Goal: Use online tool/utility: Utilize a website feature to perform a specific function

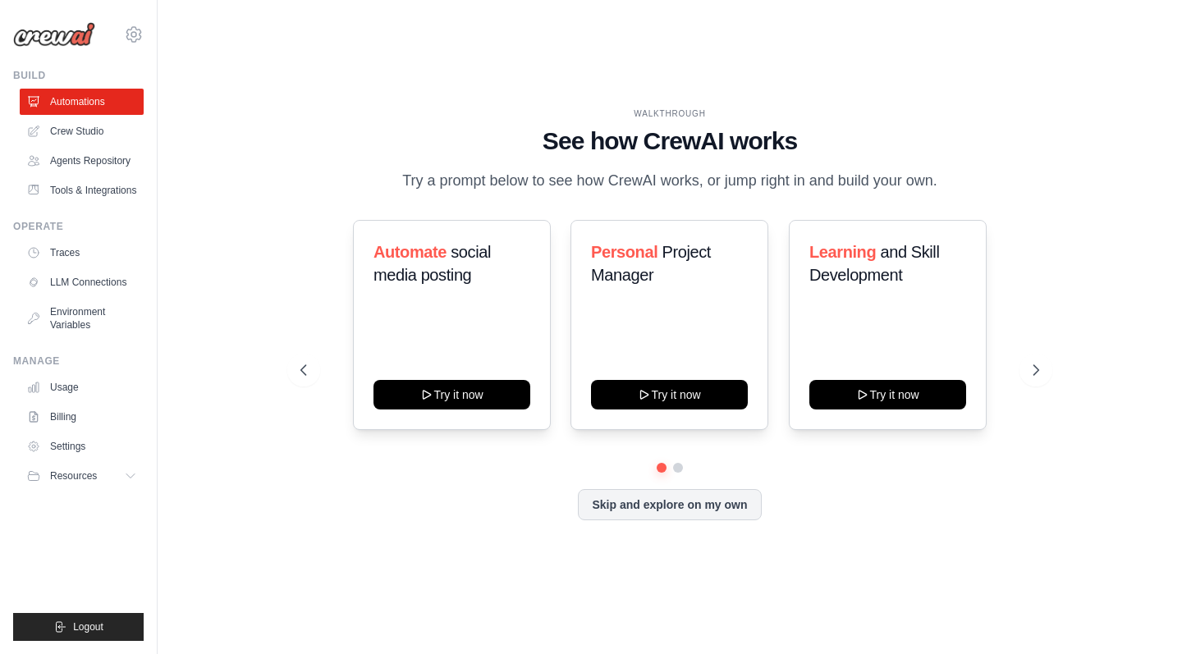
click at [670, 199] on div "WALKTHROUGH See how CrewAI works Try a prompt below to see how CrewAI works, or…" at bounding box center [669, 326] width 777 height 438
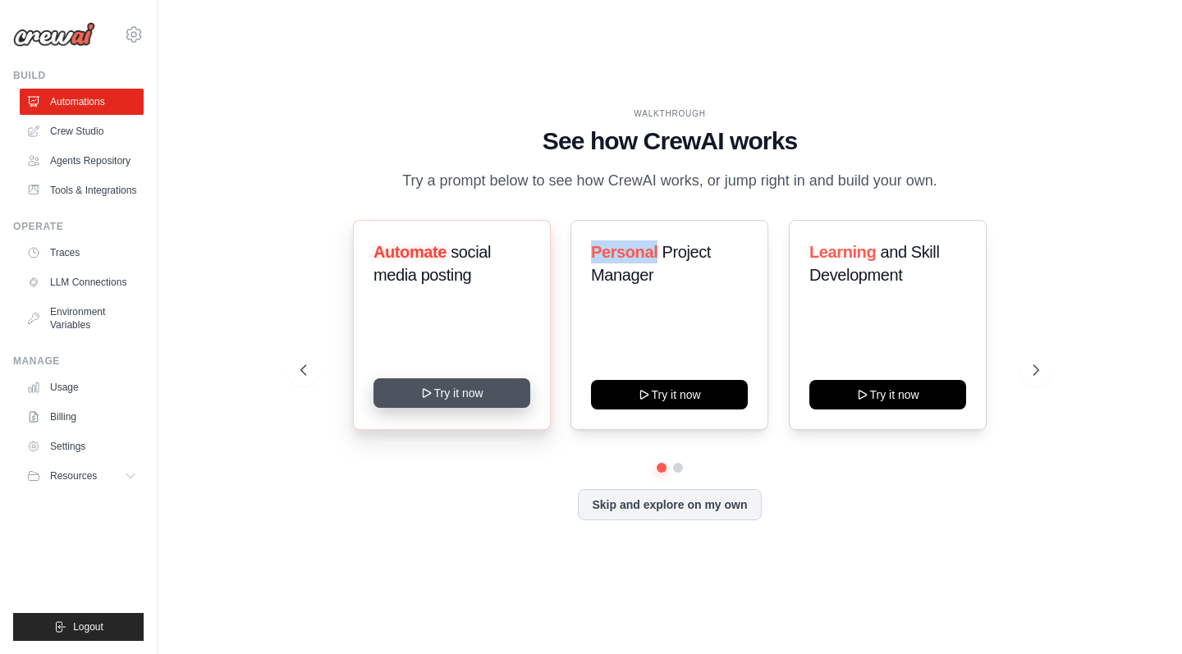
click at [424, 380] on button "Try it now" at bounding box center [451, 393] width 157 height 30
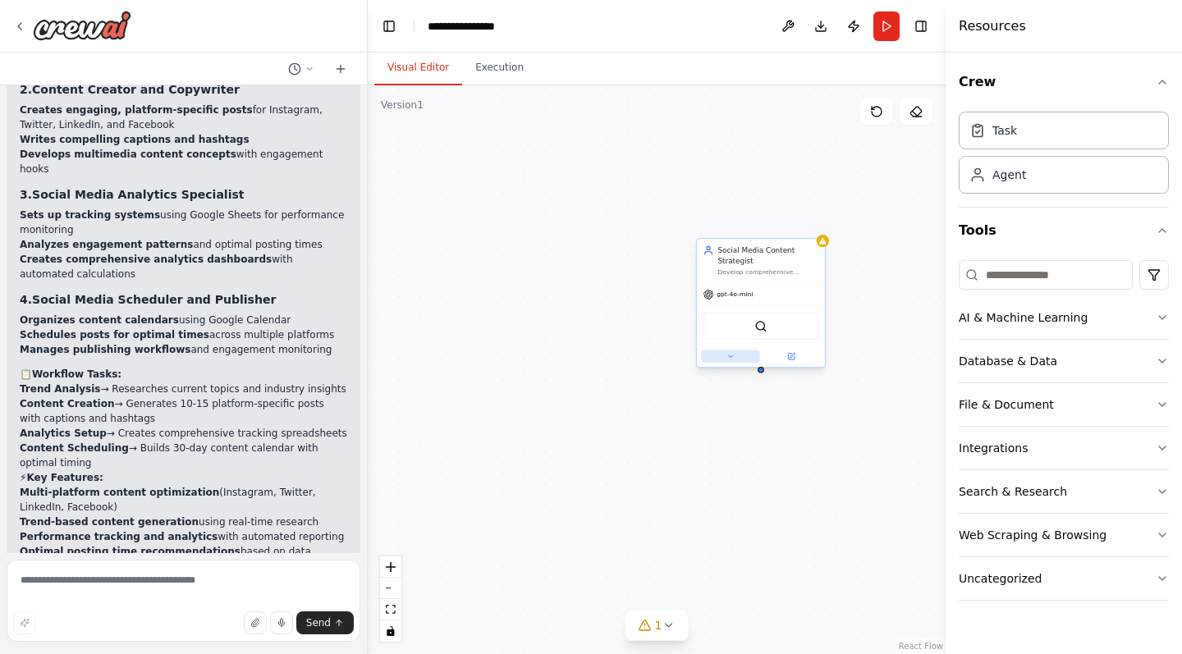
scroll to position [1918, 0]
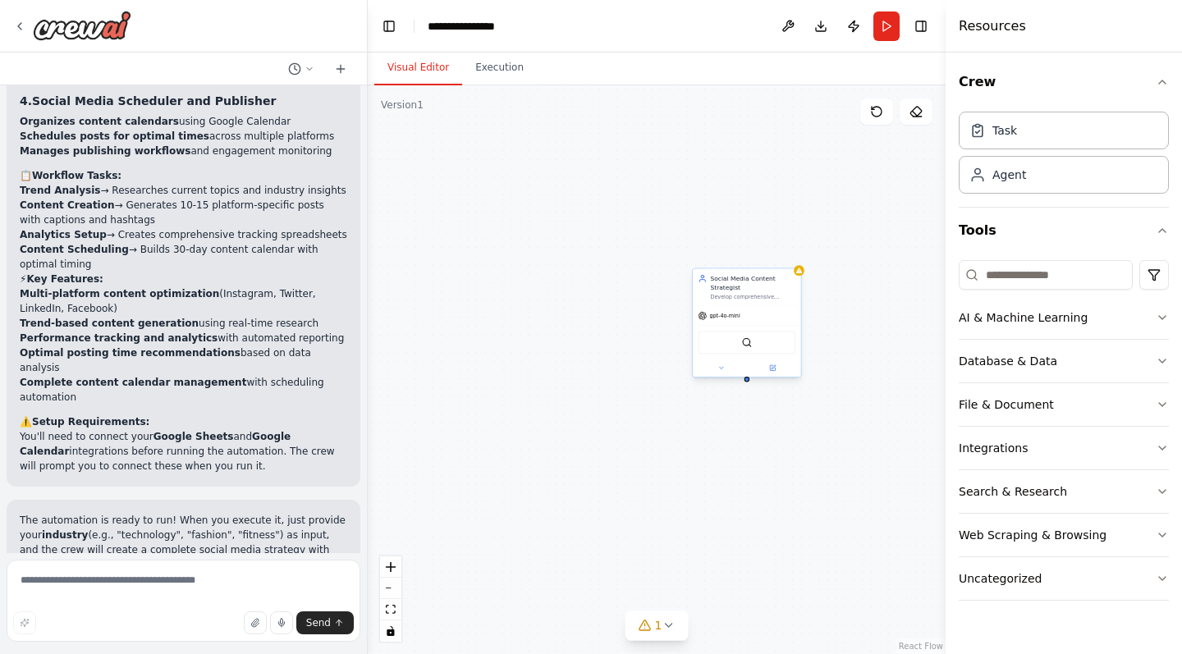
click at [741, 342] on div "SerperDevTool" at bounding box center [747, 342] width 98 height 23
click at [765, 350] on div "SerperDevTool" at bounding box center [747, 334] width 108 height 34
drag, startPoint x: 751, startPoint y: 337, endPoint x: 683, endPoint y: 329, distance: 68.6
click at [689, 330] on div "SerperDevTool" at bounding box center [677, 324] width 98 height 23
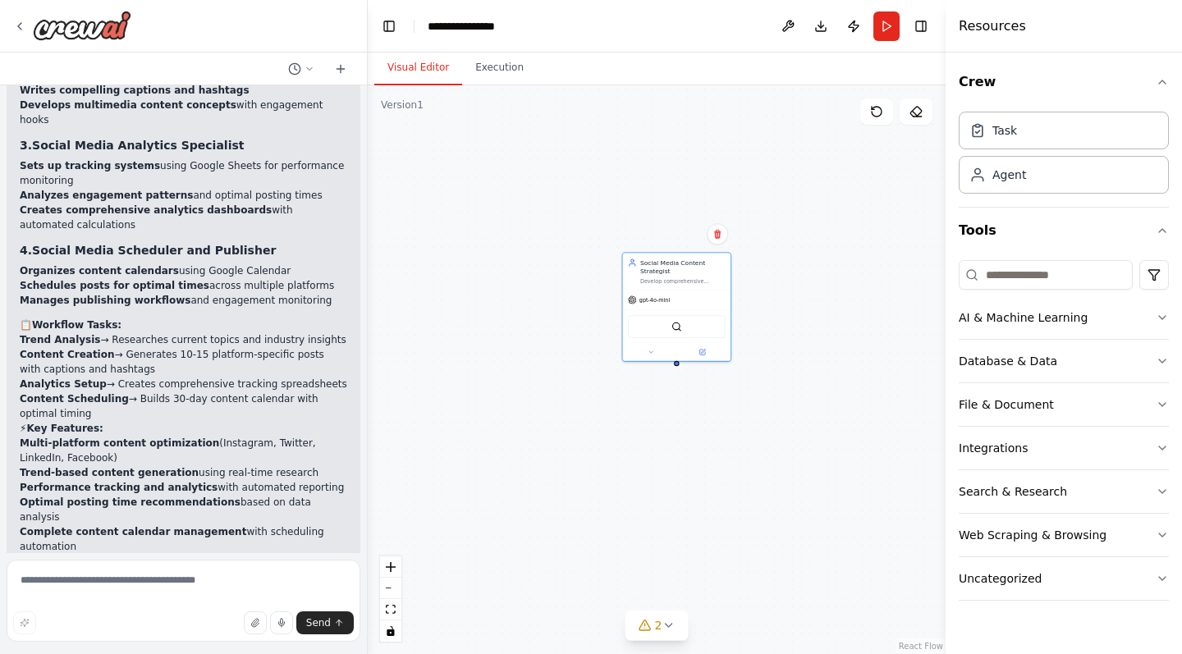
scroll to position [1636, 0]
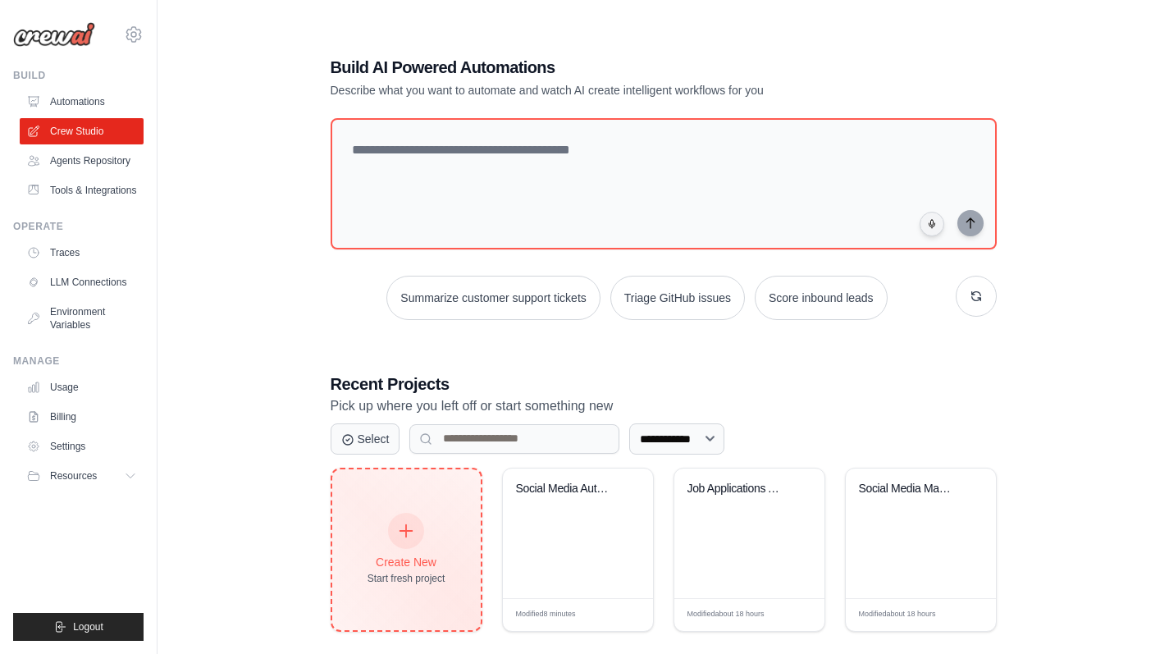
scroll to position [33, 0]
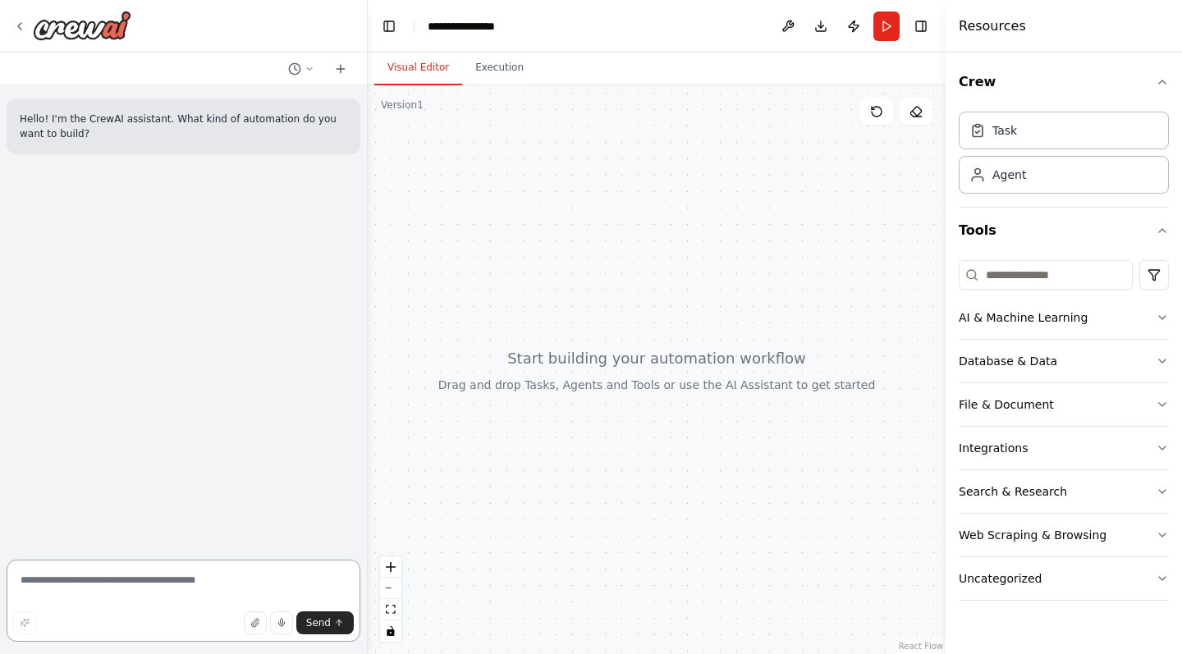
click at [217, 578] on textarea at bounding box center [184, 601] width 354 height 82
type textarea "*"
type textarea "**********"
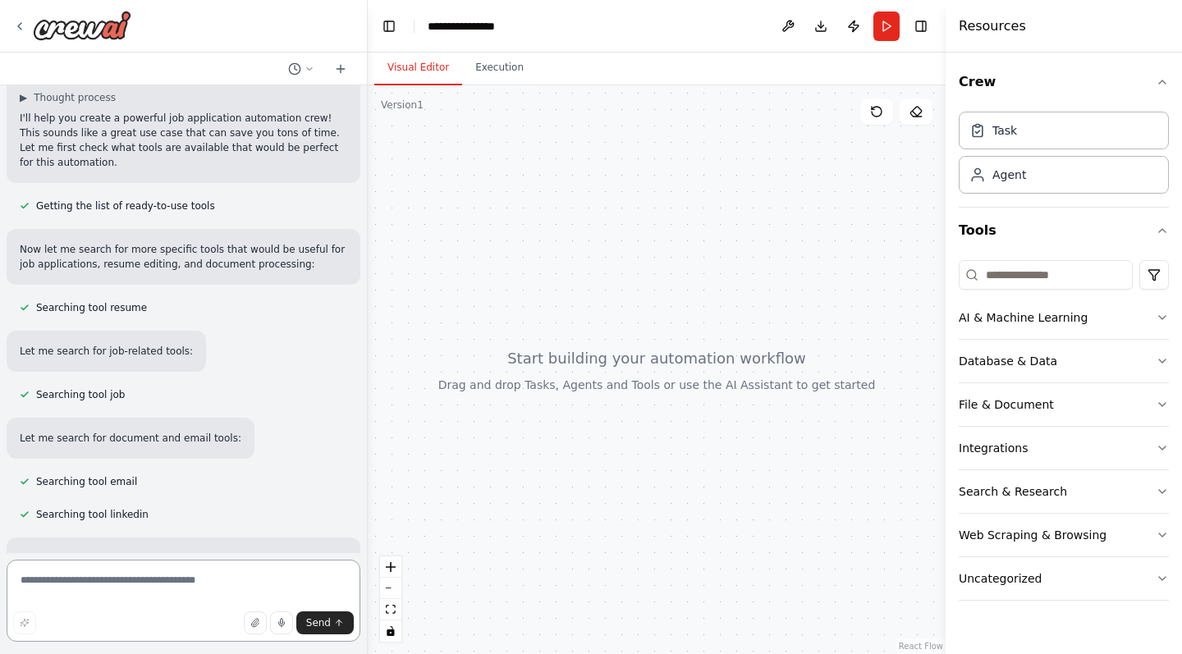
scroll to position [2231, 0]
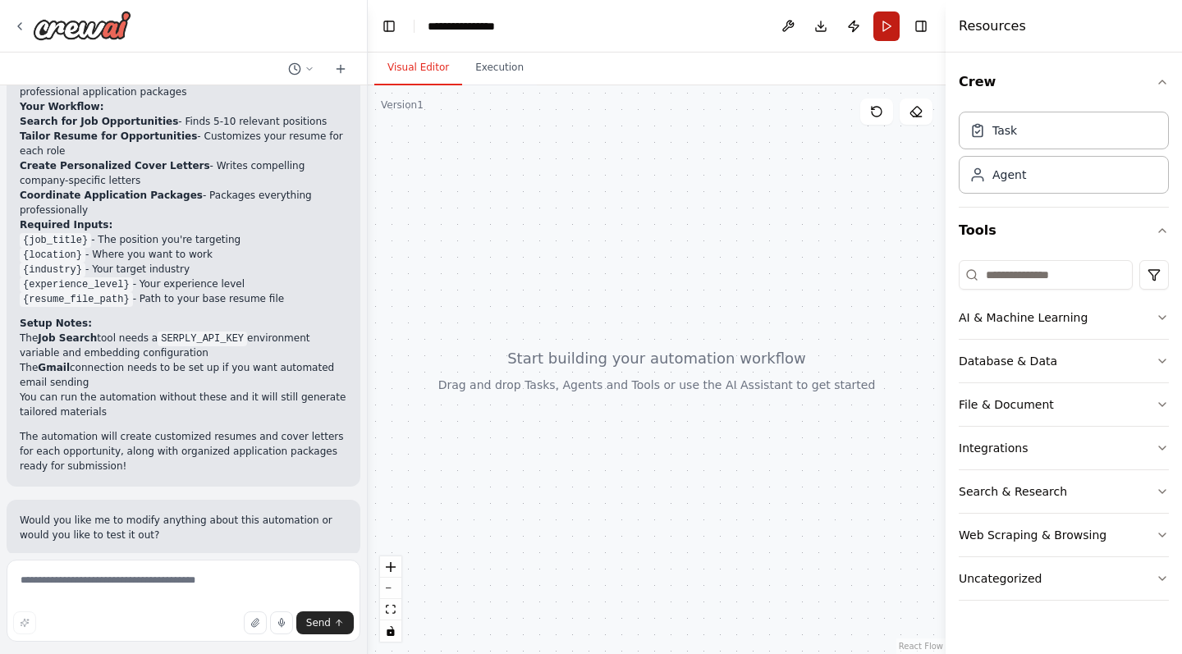
click at [877, 24] on button "Run" at bounding box center [886, 26] width 26 height 30
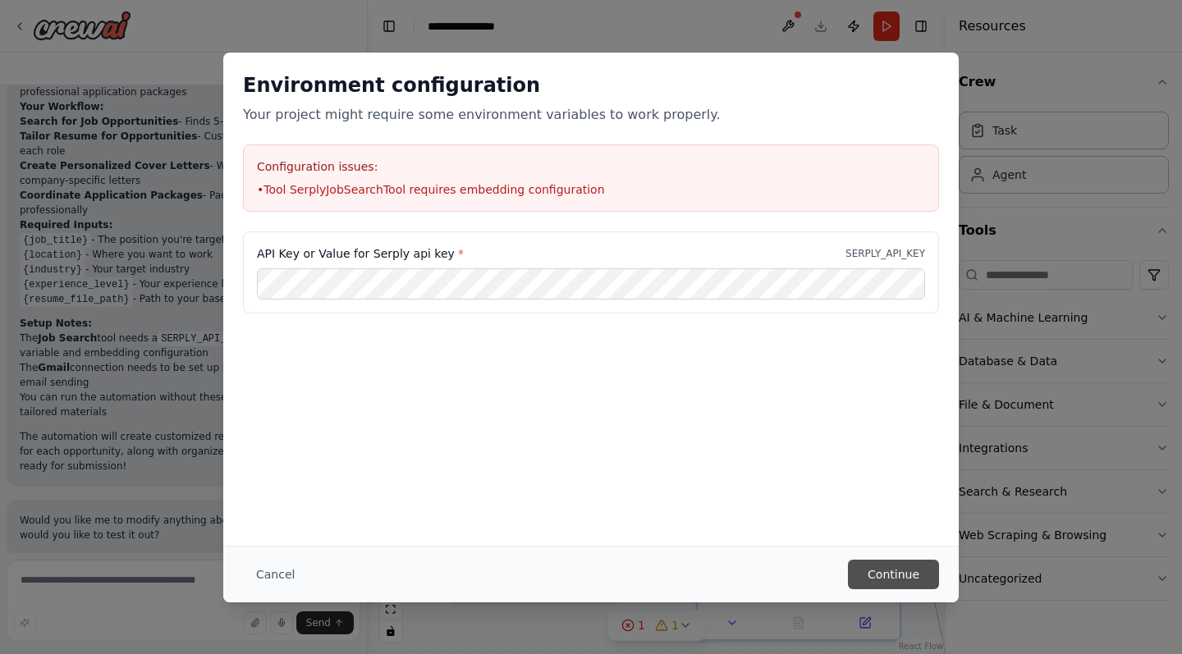
click at [888, 567] on button "Continue" at bounding box center [893, 575] width 91 height 30
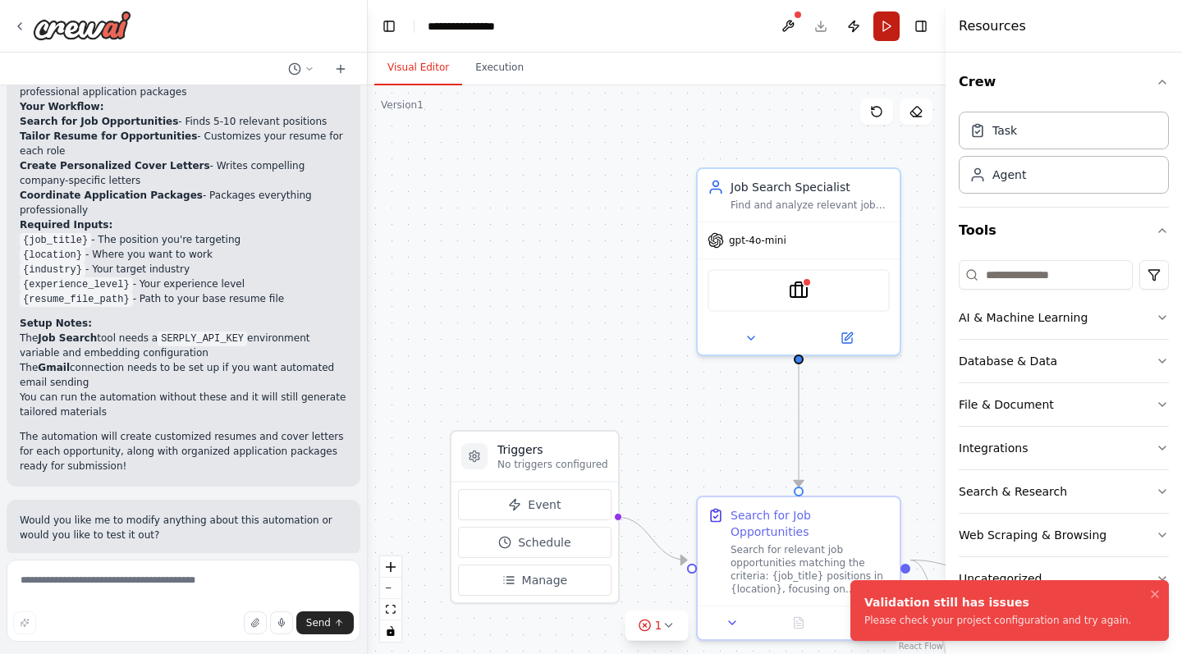
click at [888, 34] on button "Run" at bounding box center [886, 26] width 26 height 30
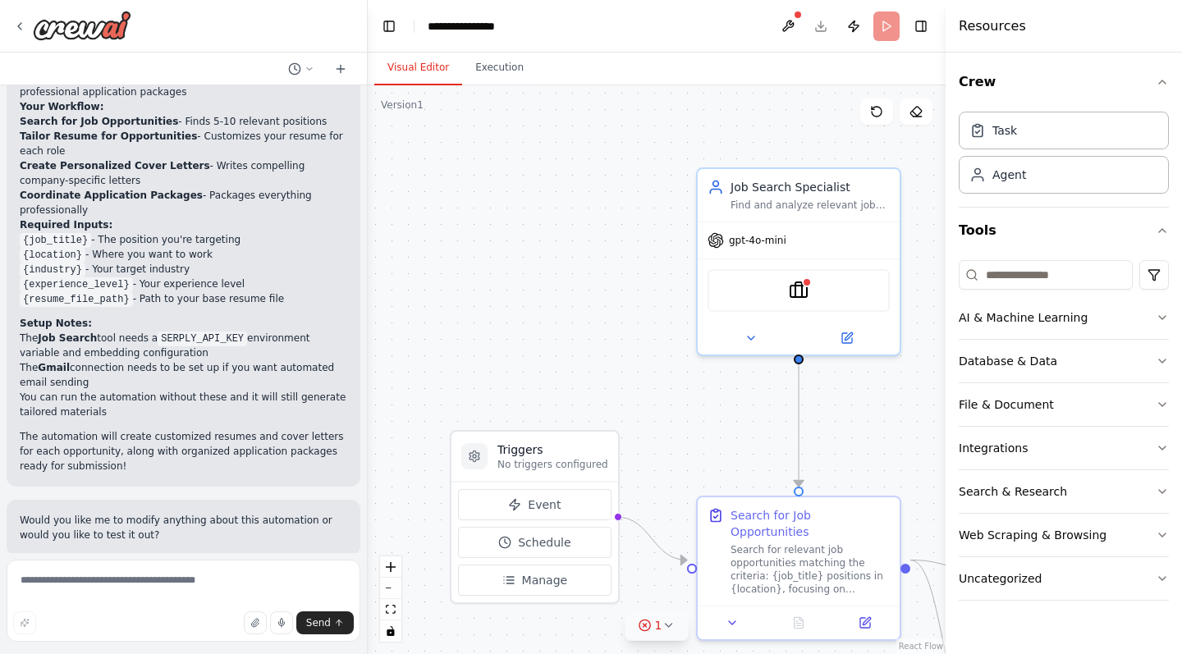
click at [667, 617] on button "1" at bounding box center [656, 625] width 63 height 30
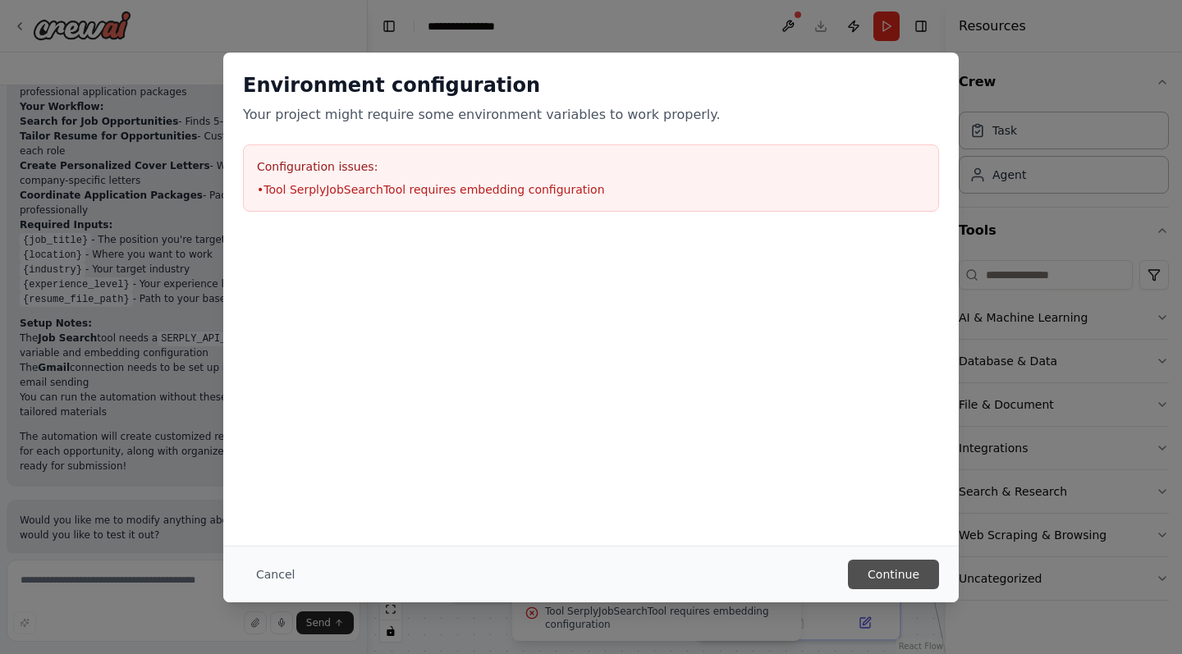
click at [874, 567] on button "Continue" at bounding box center [893, 575] width 91 height 30
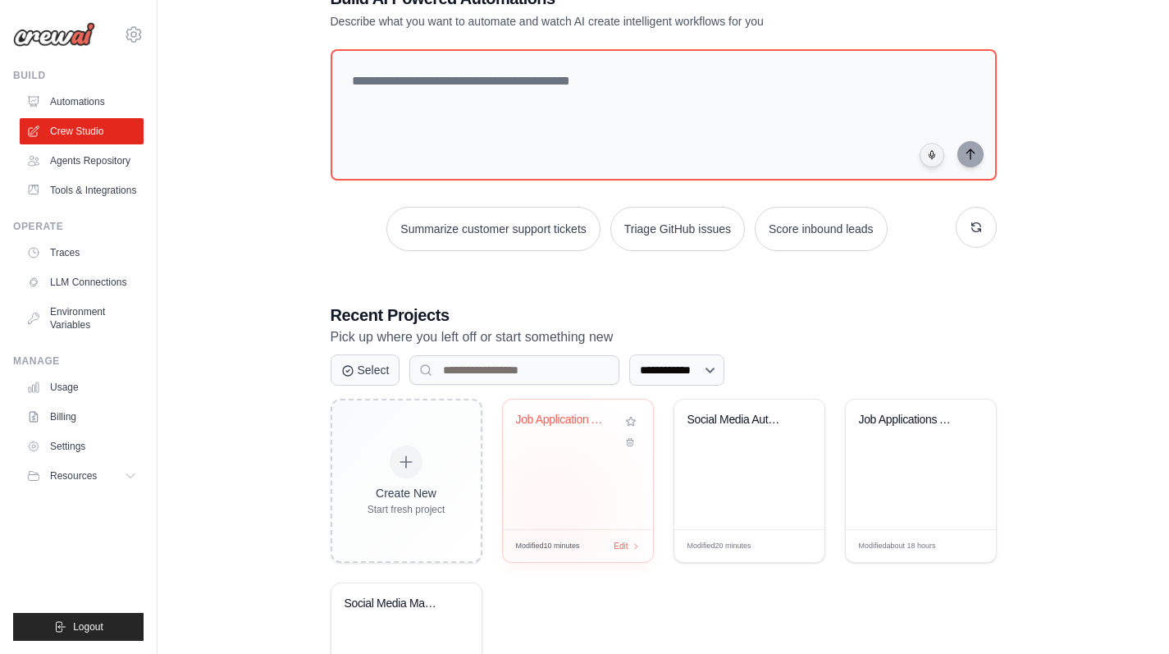
scroll to position [188, 0]
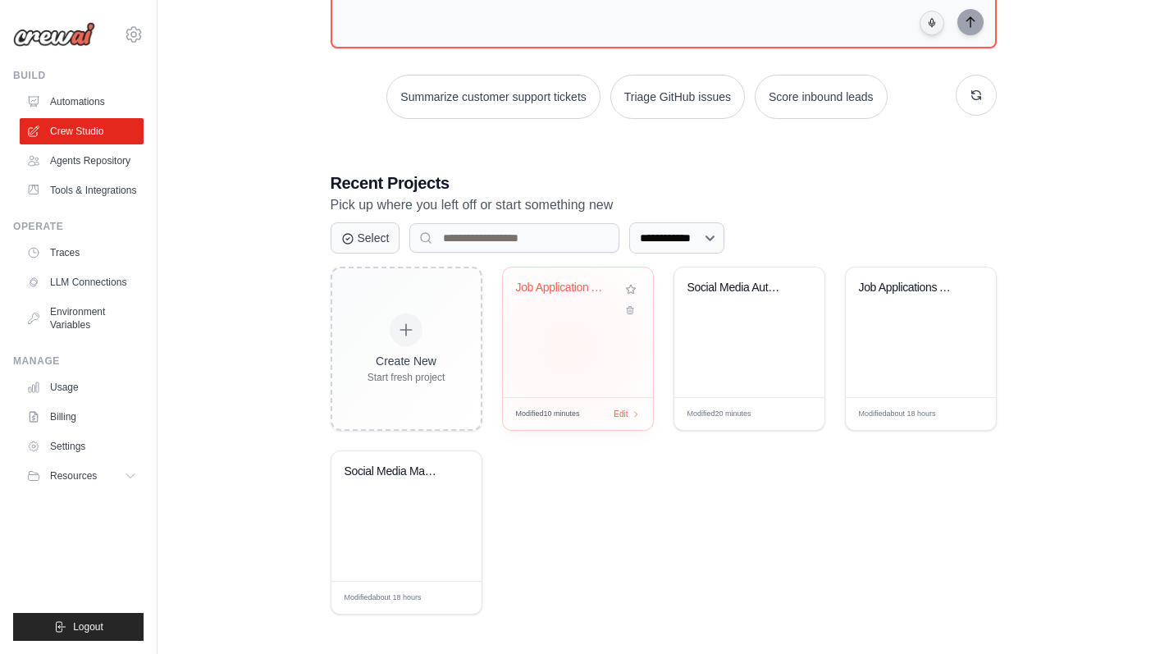
click at [569, 344] on div "Job Application Automation" at bounding box center [578, 332] width 150 height 130
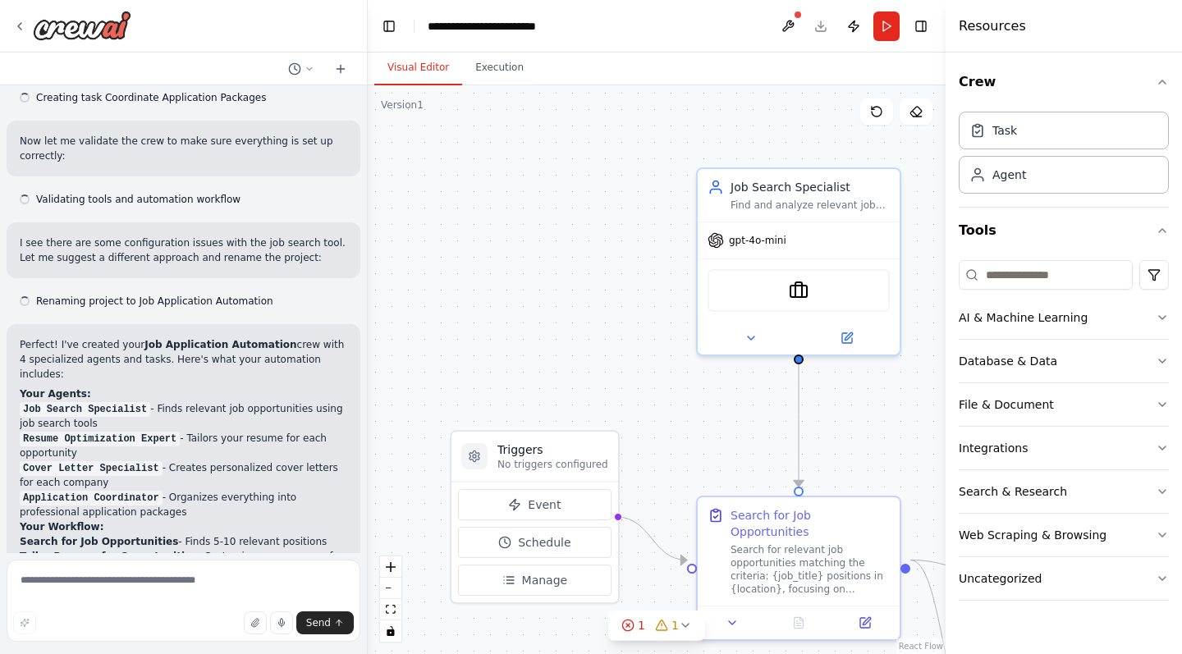
scroll to position [2231, 0]
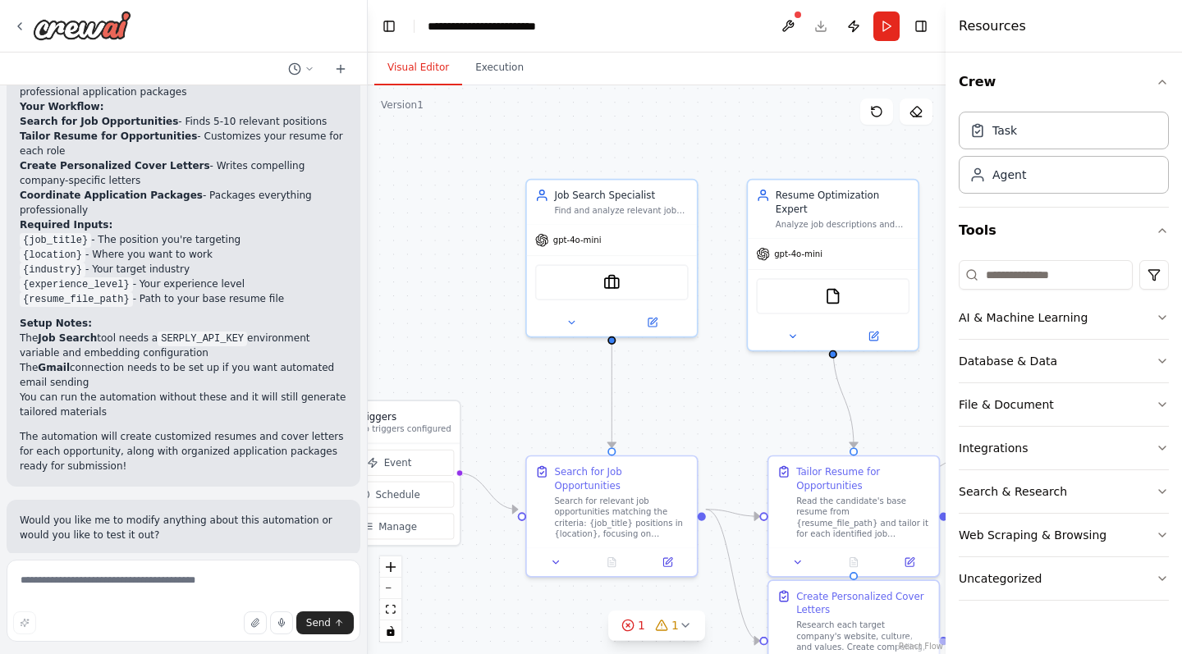
drag, startPoint x: 591, startPoint y: 396, endPoint x: 409, endPoint y: 354, distance: 186.3
click at [409, 354] on div ".deletable-edge-delete-btn { width: 20px; height: 20px; border: 0px solid #ffff…" at bounding box center [657, 369] width 578 height 569
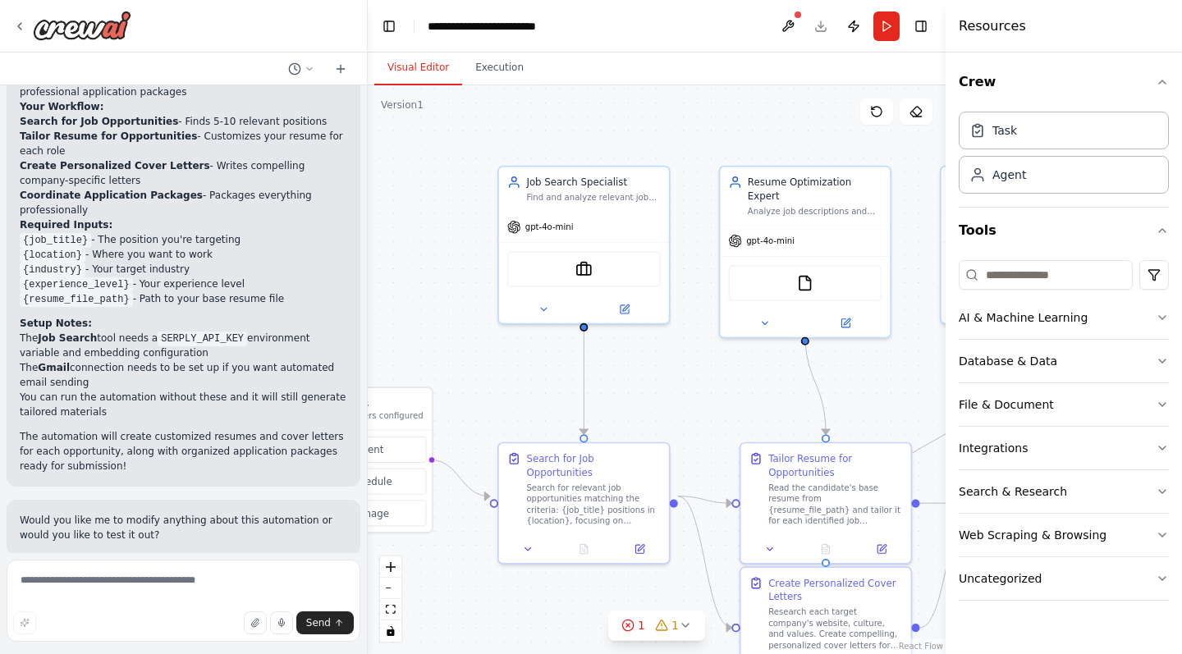
click at [693, 368] on div ".deletable-edge-delete-btn { width: 20px; height: 20px; border: 0px solid #ffff…" at bounding box center [657, 369] width 578 height 569
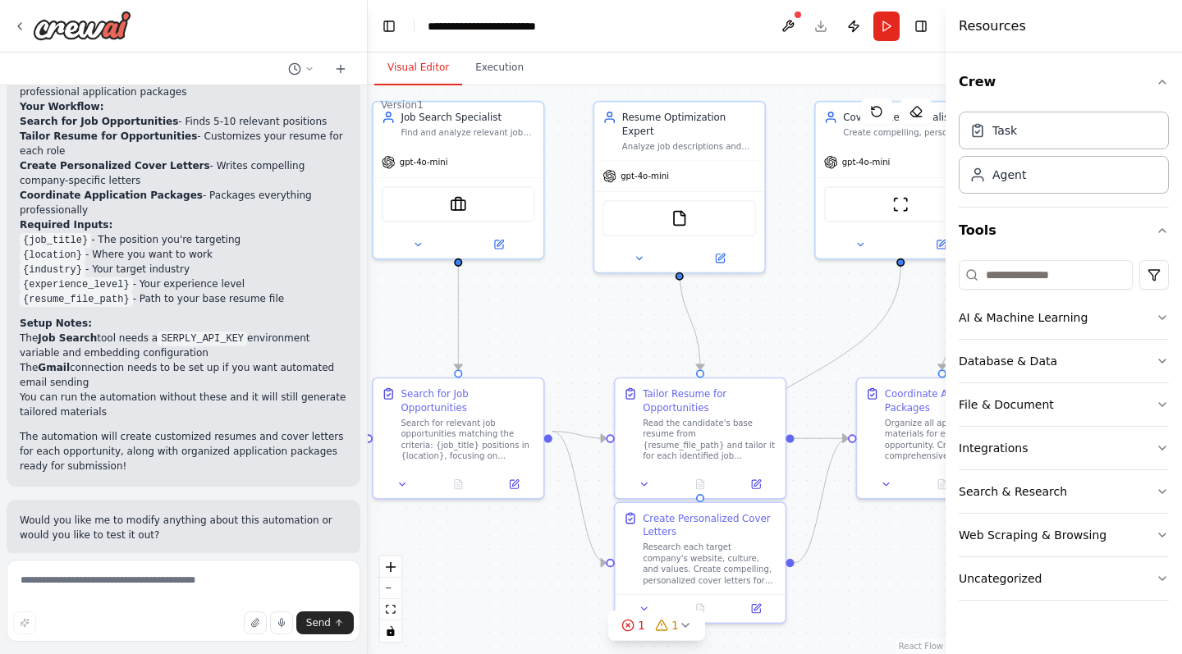
drag, startPoint x: 693, startPoint y: 368, endPoint x: 565, endPoint y: 303, distance: 143.9
click at [565, 303] on div ".deletable-edge-delete-btn { width: 20px; height: 20px; border: 0px solid #ffff…" at bounding box center [657, 369] width 578 height 569
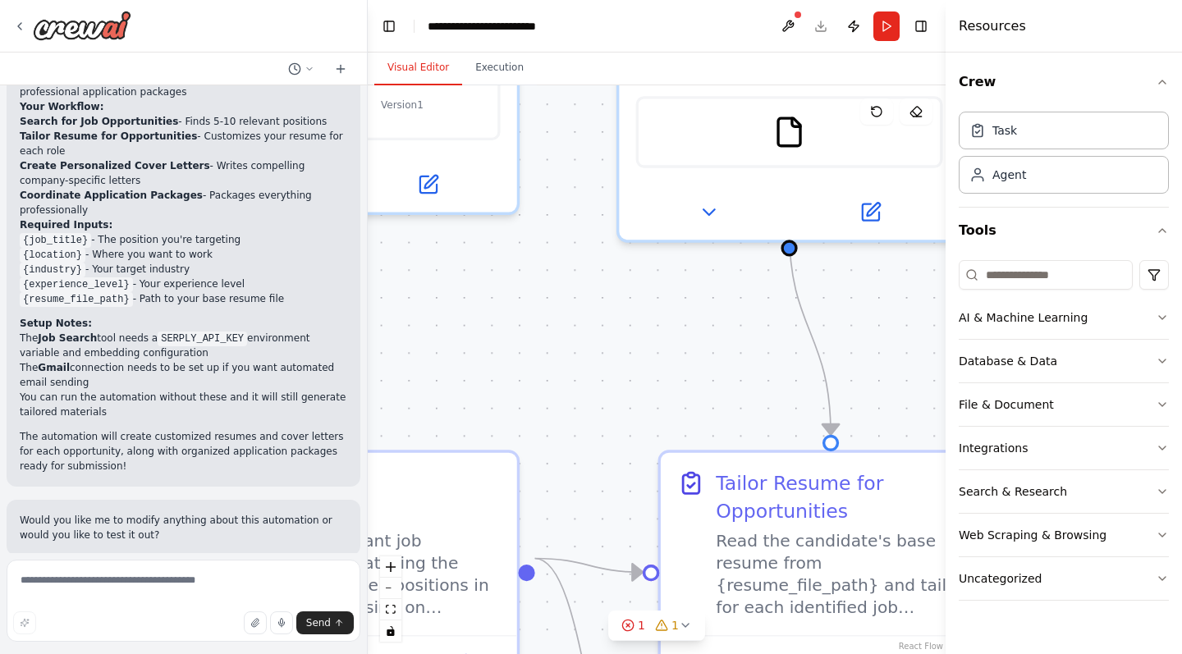
click at [784, 336] on div ".deletable-edge-delete-btn { width: 20px; height: 20px; border: 0px solid #ffff…" at bounding box center [657, 369] width 578 height 569
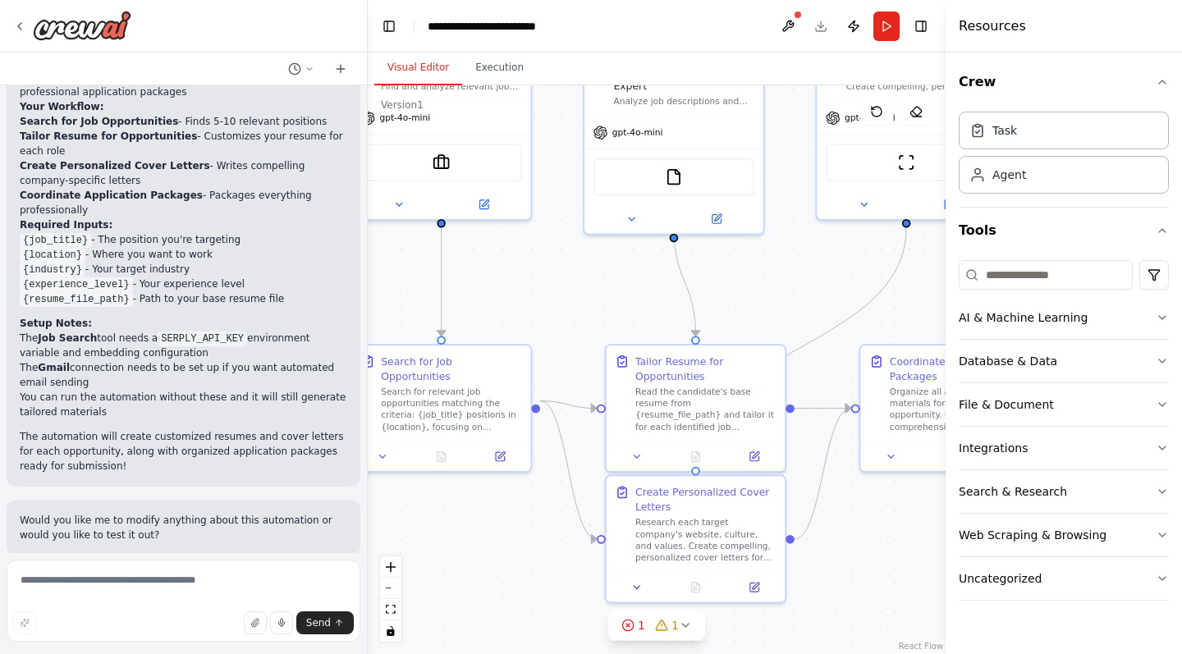
drag, startPoint x: 732, startPoint y: 357, endPoint x: 619, endPoint y: 307, distance: 123.8
click at [619, 307] on div ".deletable-edge-delete-btn { width: 20px; height: 20px; border: 0px solid #ffff…" at bounding box center [657, 369] width 578 height 569
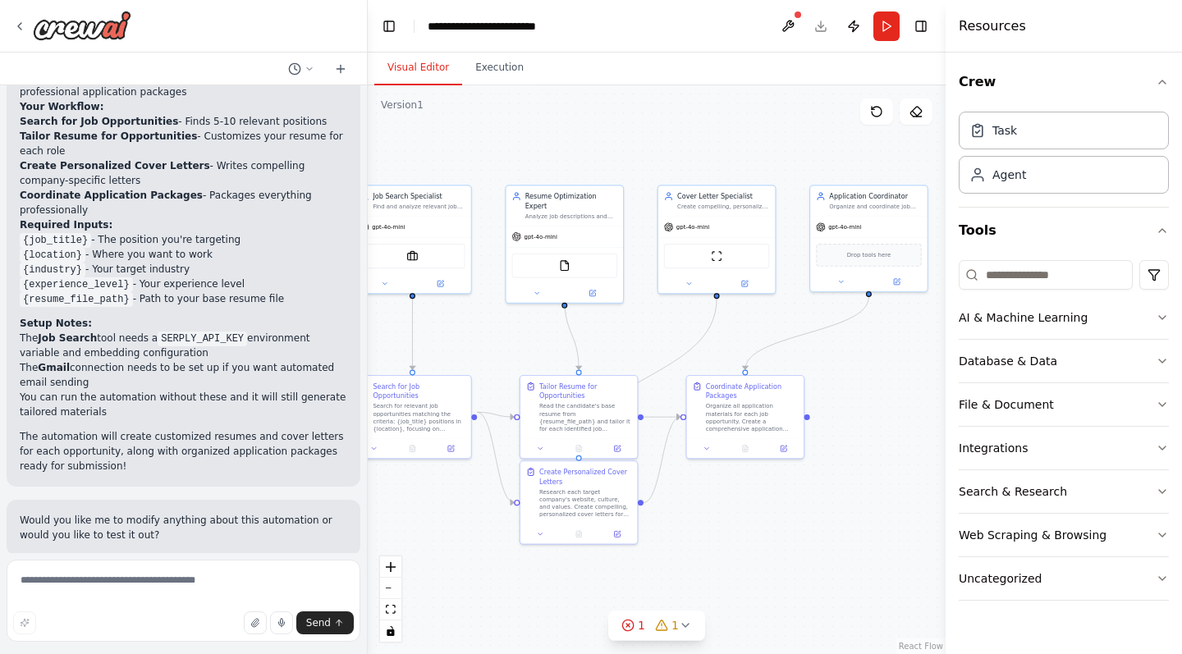
drag, startPoint x: 804, startPoint y: 508, endPoint x: 714, endPoint y: 551, distance: 100.2
click at [714, 551] on div ".deletable-edge-delete-btn { width: 20px; height: 20px; border: 0px solid #ffff…" at bounding box center [657, 369] width 578 height 569
click at [879, 27] on button "Run" at bounding box center [886, 26] width 26 height 30
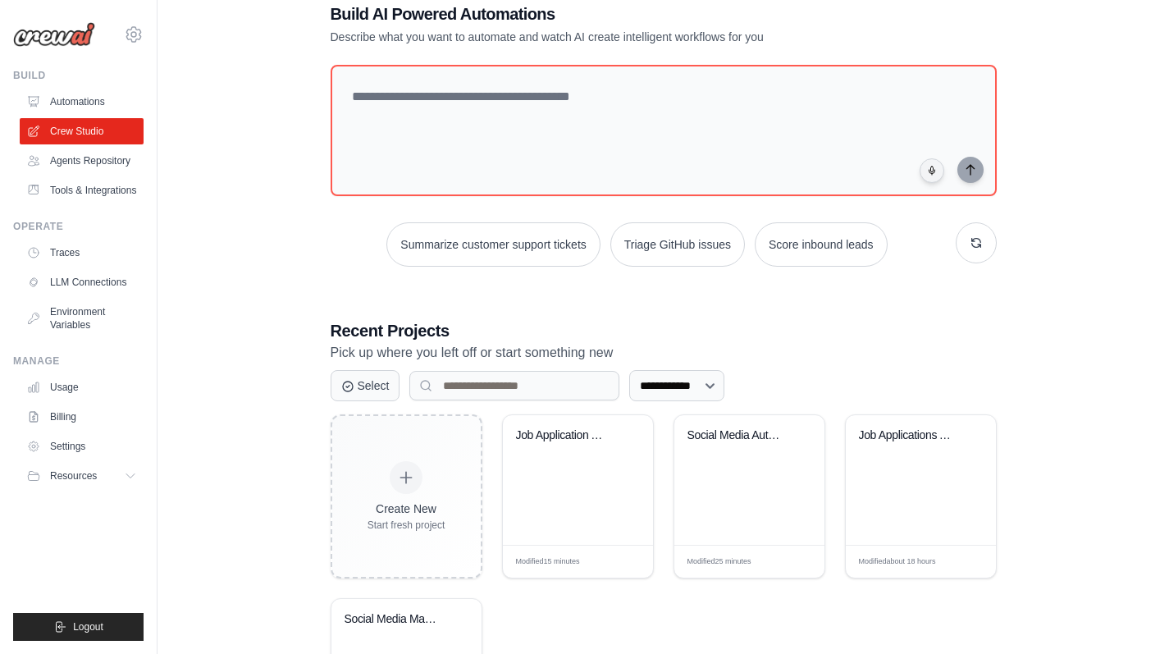
scroll to position [153, 0]
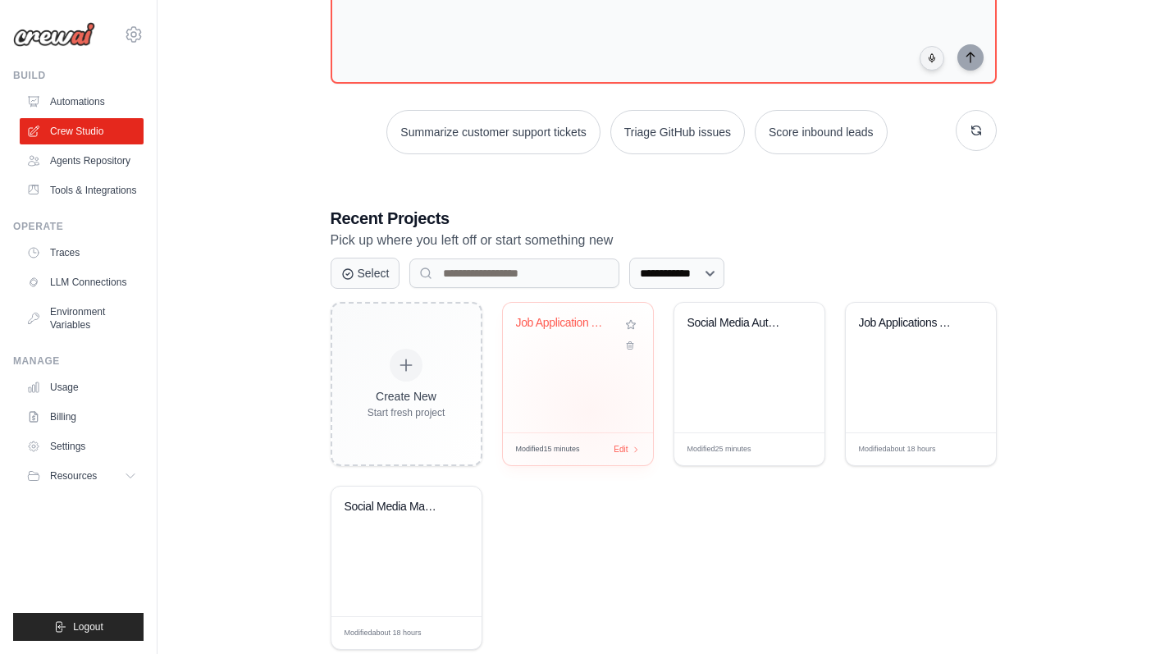
click at [591, 411] on div "Job Application Automation" at bounding box center [578, 368] width 150 height 130
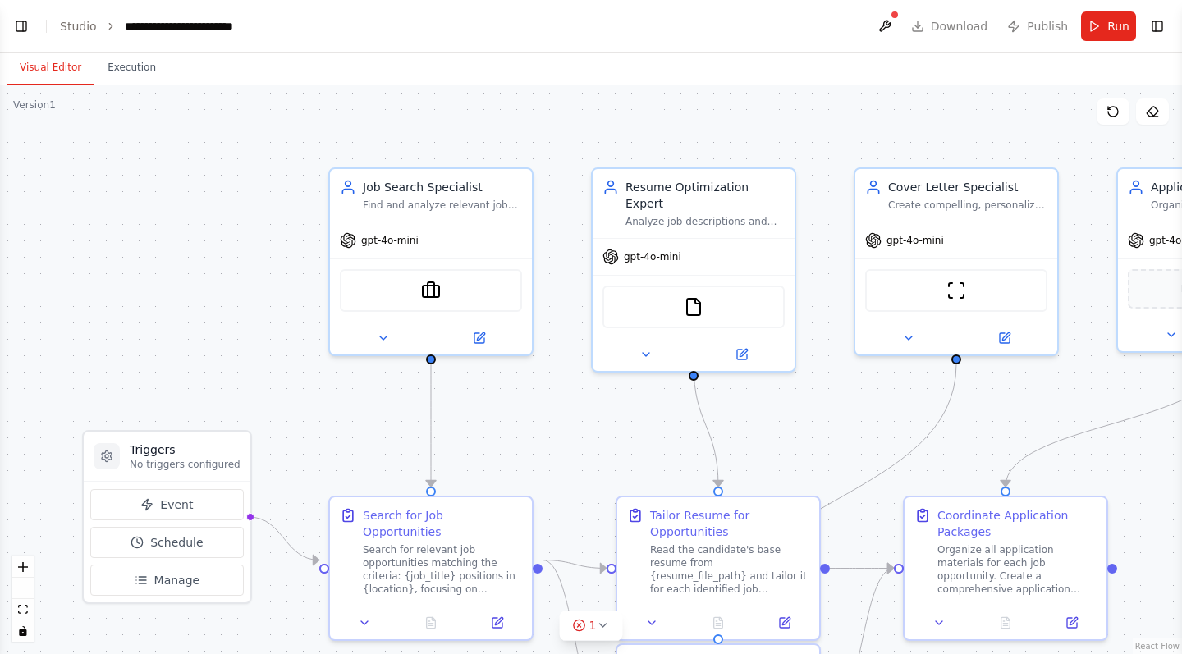
scroll to position [2231, 0]
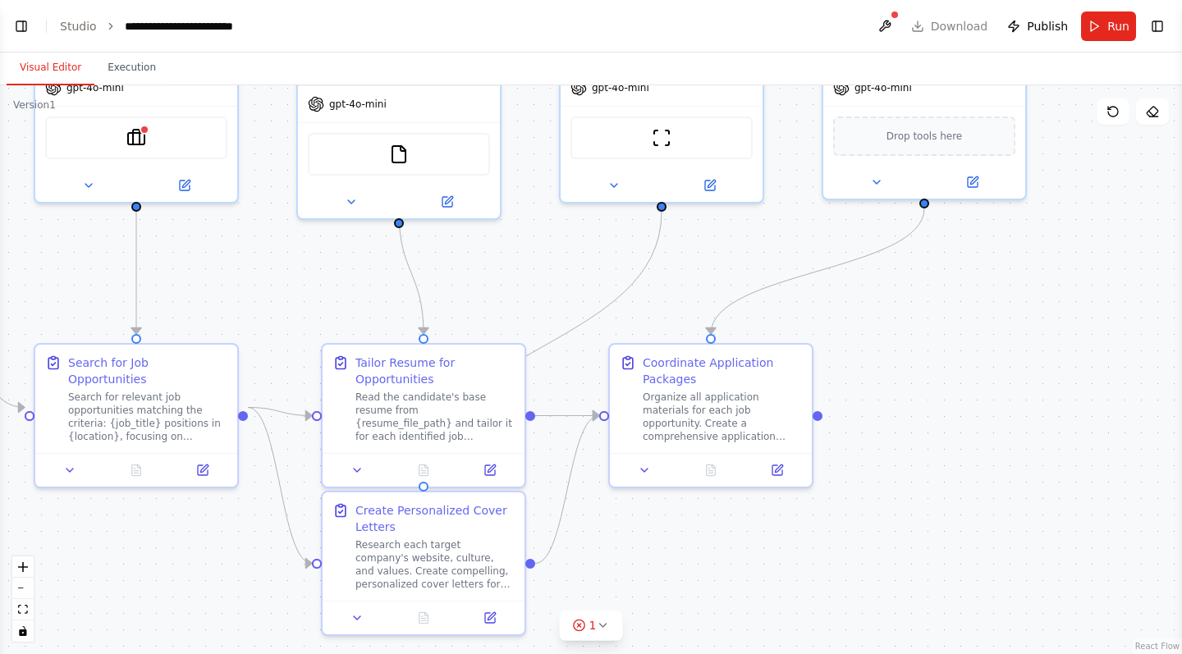
drag, startPoint x: 622, startPoint y: 399, endPoint x: 327, endPoint y: 246, distance: 331.8
click at [327, 246] on div ".deletable-edge-delete-btn { width: 20px; height: 20px; border: 0px solid #ffff…" at bounding box center [591, 369] width 1182 height 569
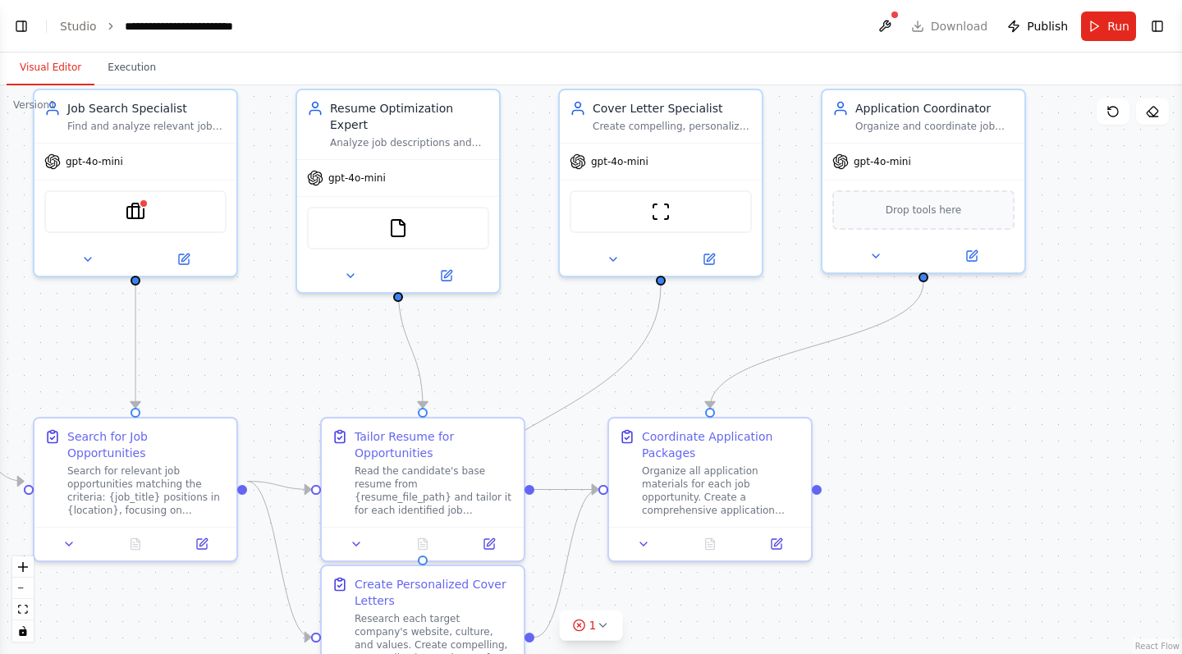
drag, startPoint x: 976, startPoint y: 325, endPoint x: 976, endPoint y: 399, distance: 73.9
click at [976, 399] on div ".deletable-edge-delete-btn { width: 20px; height: 20px; border: 0px solid #ffff…" at bounding box center [591, 369] width 1182 height 569
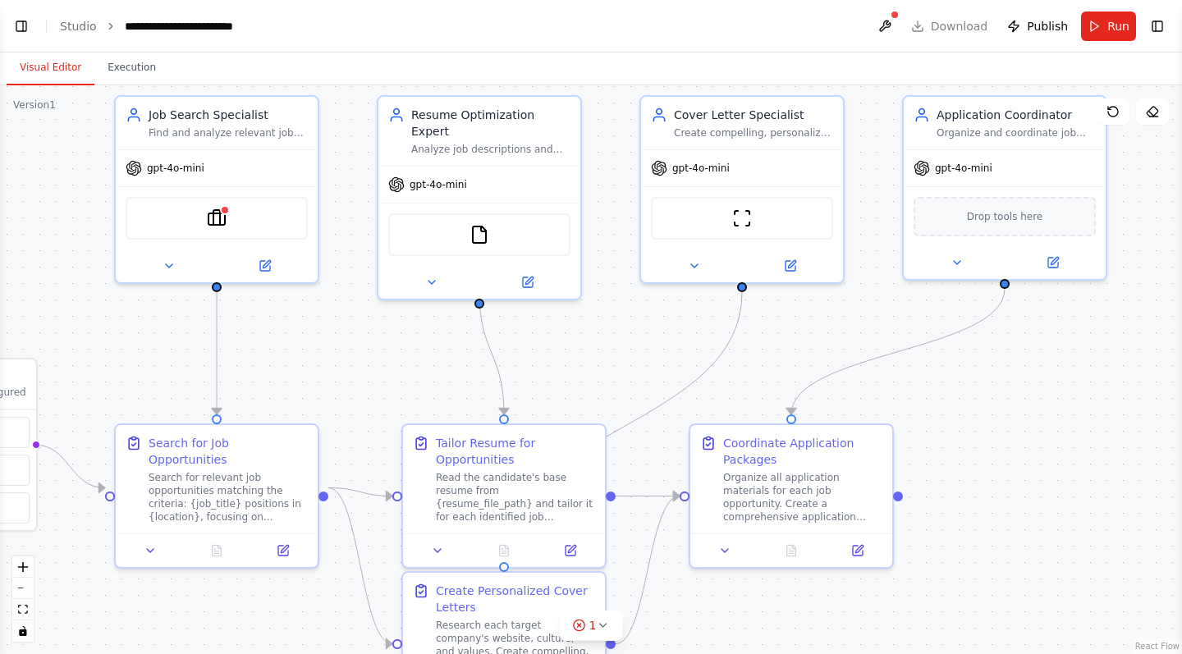
drag, startPoint x: 458, startPoint y: 330, endPoint x: 537, endPoint y: 336, distance: 79.9
click at [537, 336] on div ".deletable-edge-delete-btn { width: 20px; height: 20px; border: 0px solid #ffff…" at bounding box center [591, 369] width 1182 height 569
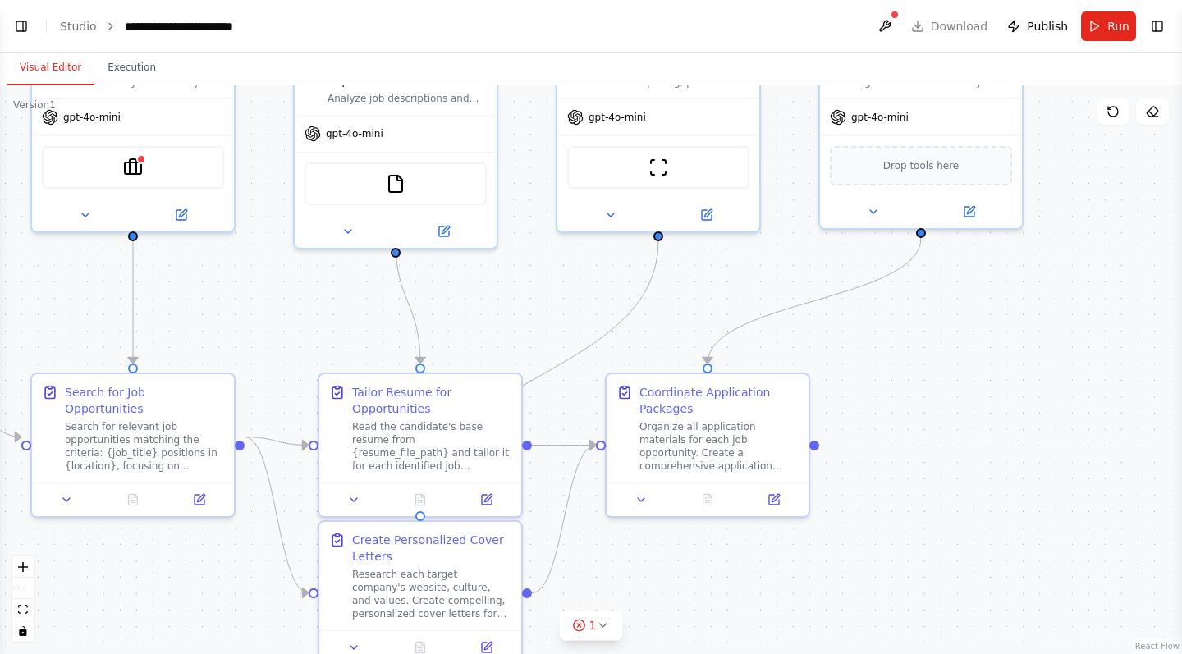
drag, startPoint x: 842, startPoint y: 320, endPoint x: 761, endPoint y: 268, distance: 96.3
click at [761, 268] on div ".deletable-edge-delete-btn { width: 20px; height: 20px; border: 0px solid #ffff…" at bounding box center [591, 369] width 1182 height 569
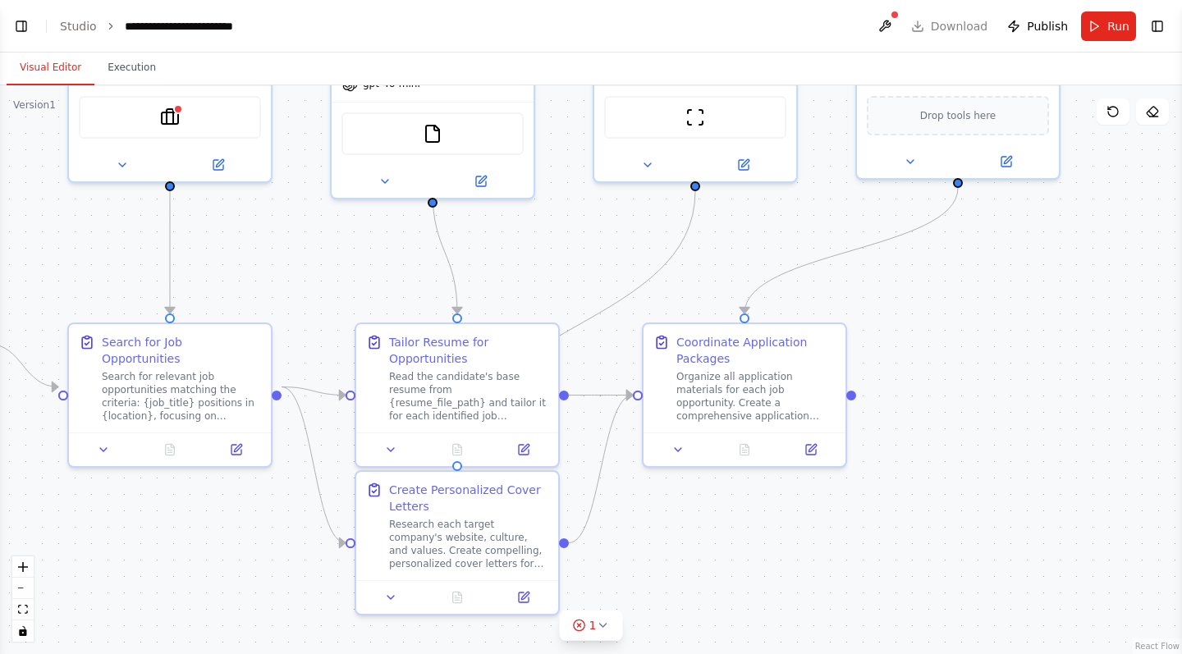
drag, startPoint x: 766, startPoint y: 283, endPoint x: 818, endPoint y: 181, distance: 114.5
click at [818, 181] on div ".deletable-edge-delete-btn { width: 20px; height: 20px; border: 0px solid #ffff…" at bounding box center [591, 369] width 1182 height 569
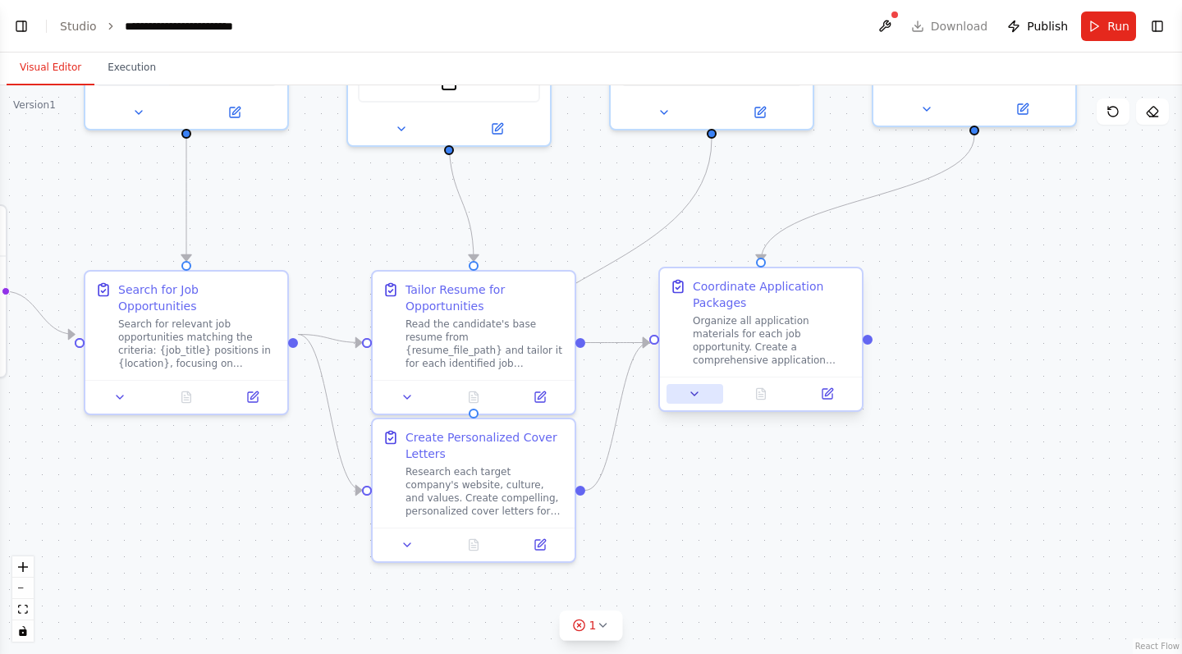
click at [698, 393] on icon at bounding box center [694, 393] width 13 height 13
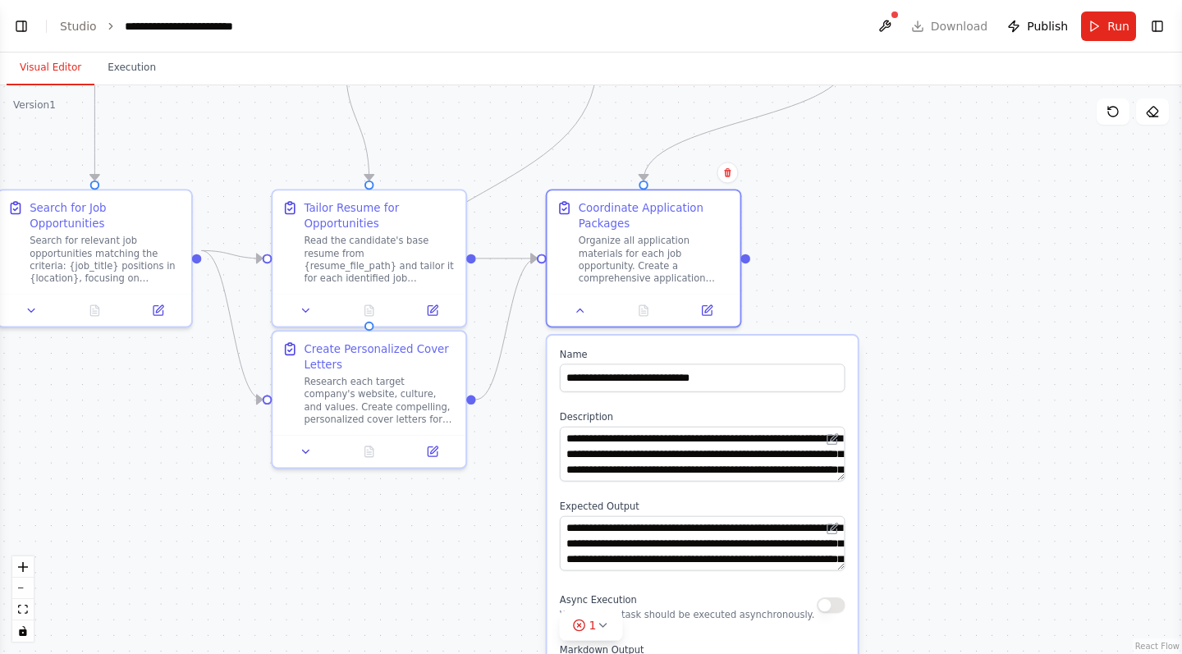
drag, startPoint x: 1068, startPoint y: 289, endPoint x: 863, endPoint y: 33, distance: 328.1
click at [863, 33] on main "**********" at bounding box center [591, 327] width 1182 height 654
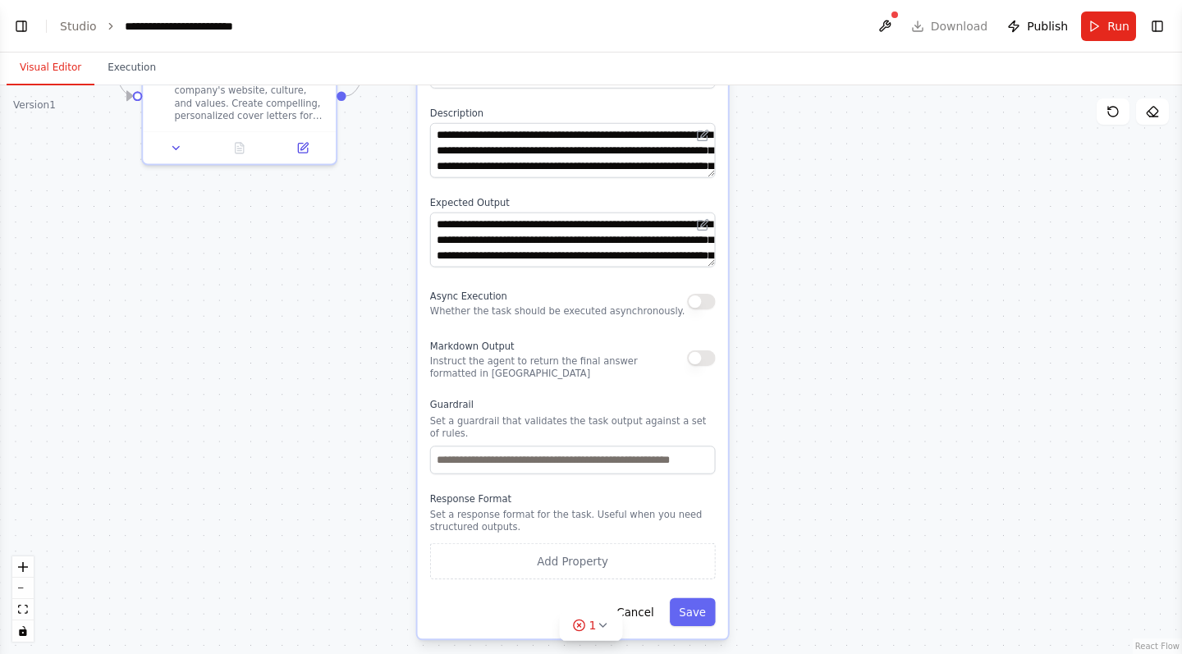
drag, startPoint x: 846, startPoint y: 290, endPoint x: 794, endPoint y: 157, distance: 142.6
click at [794, 157] on div ".deletable-edge-delete-btn { width: 20px; height: 20px; border: 0px solid #ffff…" at bounding box center [591, 369] width 1182 height 569
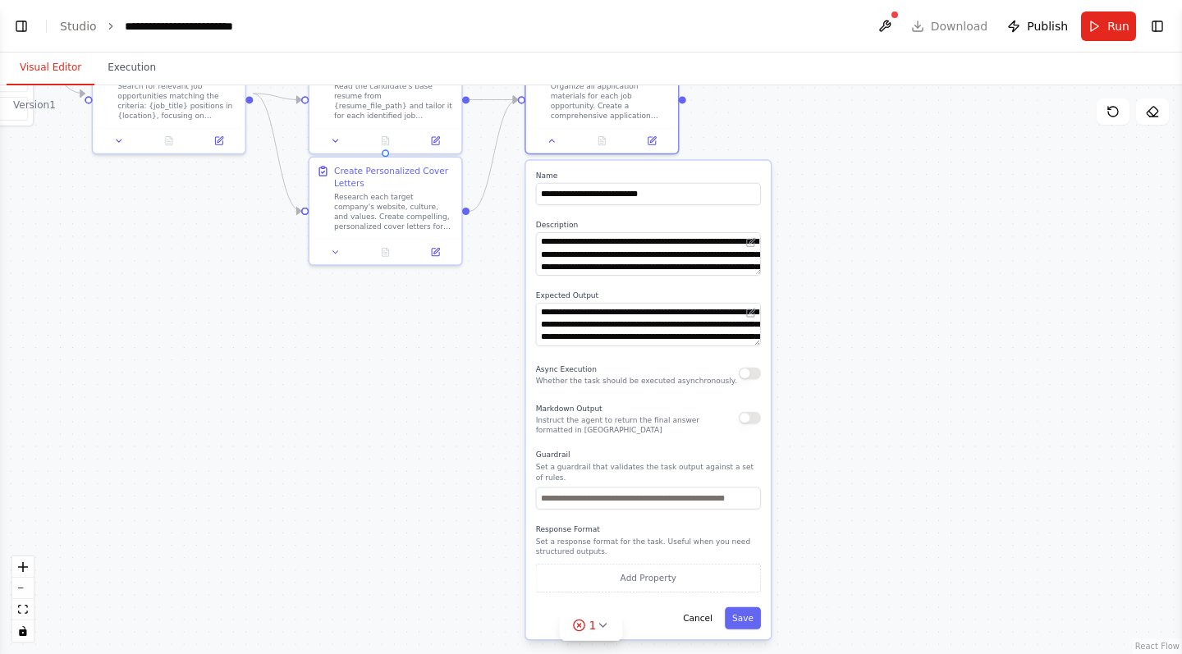
drag, startPoint x: 781, startPoint y: 422, endPoint x: 1063, endPoint y: 473, distance: 286.1
click at [1062, 474] on div ".deletable-edge-delete-btn { width: 20px; height: 20px; border: 0px solid #ffff…" at bounding box center [591, 369] width 1182 height 569
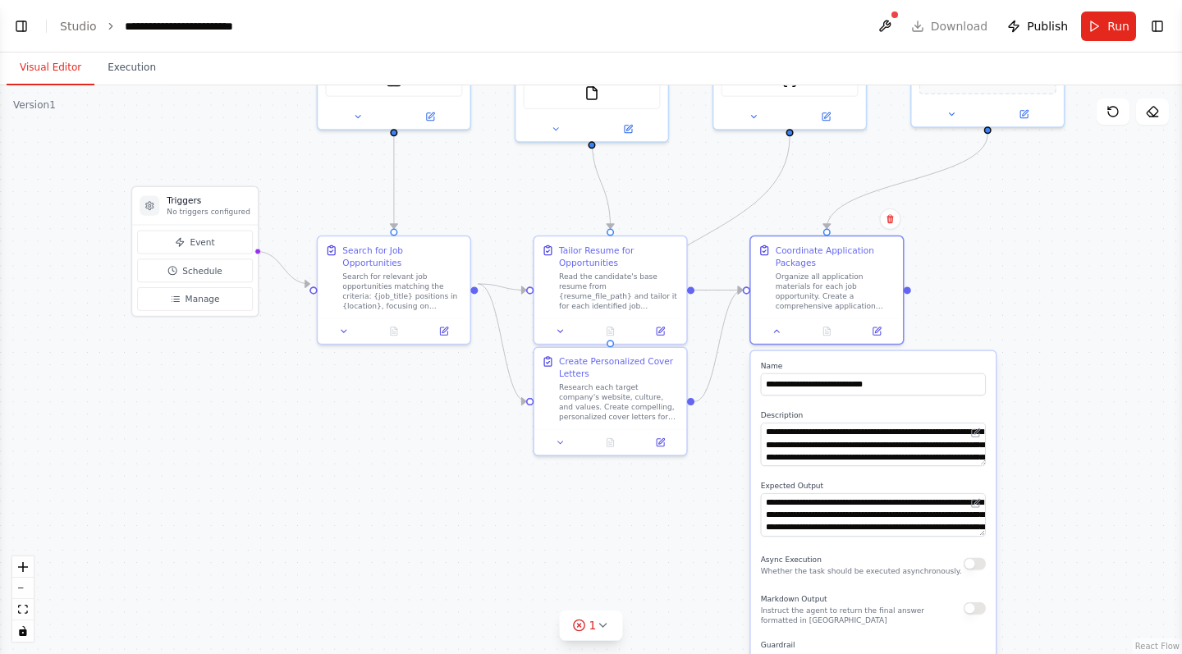
drag, startPoint x: 483, startPoint y: 473, endPoint x: 497, endPoint y: 653, distance: 180.2
click at [497, 653] on div ".deletable-edge-delete-btn { width: 20px; height: 20px; border: 0px solid #ffff…" at bounding box center [591, 369] width 1182 height 569
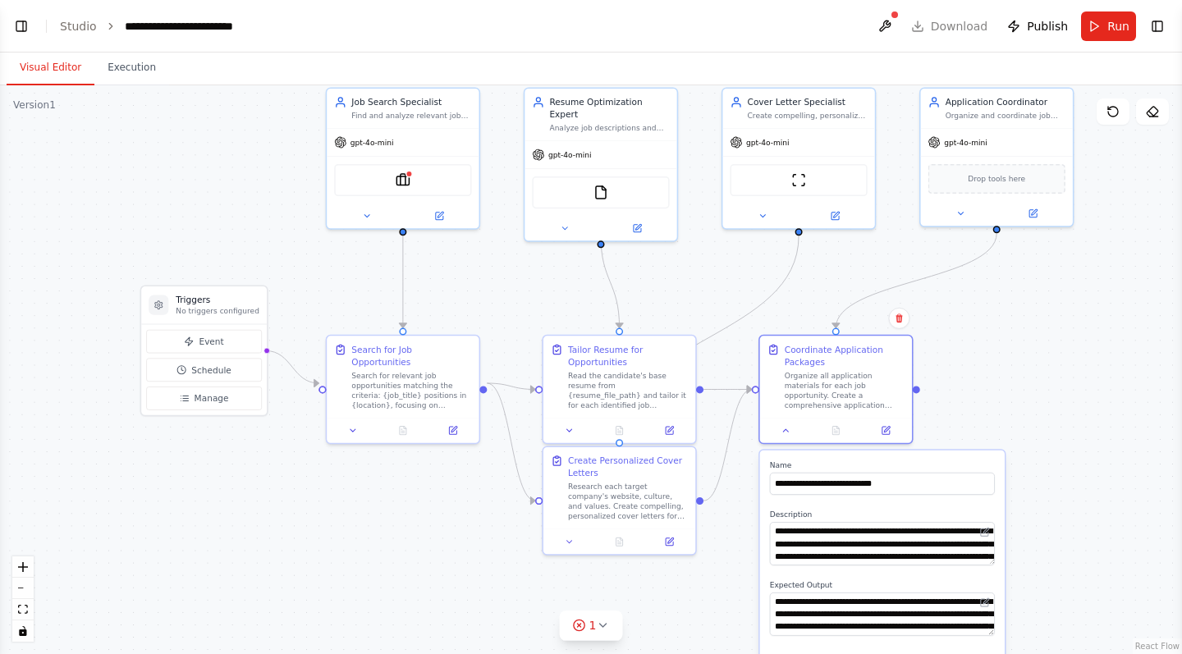
drag, startPoint x: 534, startPoint y: 182, endPoint x: 541, endPoint y: 282, distance: 100.3
click at [541, 282] on div ".deletable-edge-delete-btn { width: 20px; height: 20px; border: 0px solid #ffff…" at bounding box center [591, 369] width 1182 height 569
